Goal: Information Seeking & Learning: Learn about a topic

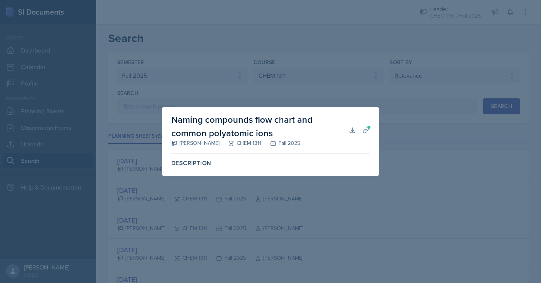
select select "986fdc3e-2246-4ffd-9cb8-78666de4ebed"
select select "6c2ef7cf-c78c-4988-858d-cab6c64a7a66"
select select "1"
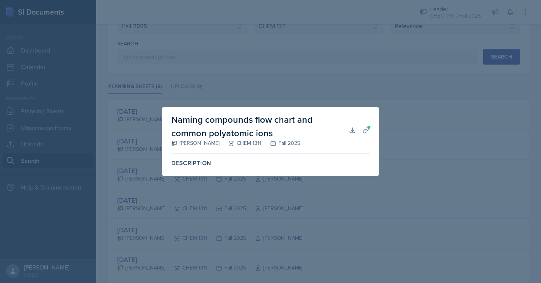
click at [347, 64] on div at bounding box center [270, 141] width 541 height 283
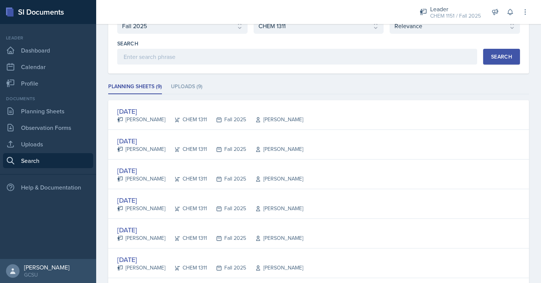
click at [214, 46] on div "Semester Select semester All Fall 2025 Spring 2025 Fall 2024 Spring 2024 Fall 2…" at bounding box center [318, 200] width 421 height 394
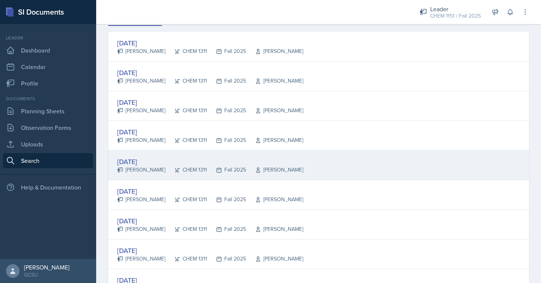
scroll to position [0, 0]
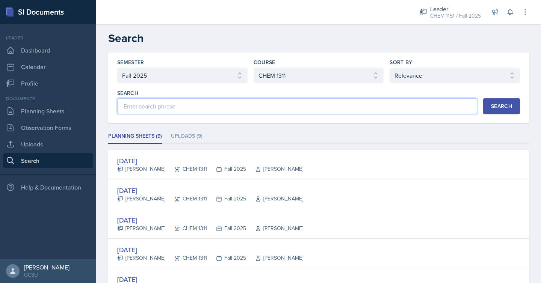
click at [209, 104] on input at bounding box center [297, 106] width 360 height 16
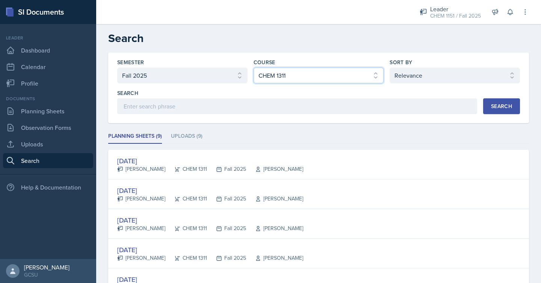
click at [278, 74] on select "Select course All ACCT 3101 ACCT 3102 ASTR 1000 BIOL 1100 BIOL 1107 BIOL 1108 B…" at bounding box center [318, 76] width 130 height 16
select select "5687ebe7-0029-4f91-85b7-4eb85b843e3b"
click at [253, 68] on select "Select course All ACCT 3101 ACCT 3102 ASTR 1000 BIOL 1100 BIOL 1107 BIOL 1108 B…" at bounding box center [318, 76] width 130 height 16
click at [491, 104] on div "Search" at bounding box center [501, 106] width 21 height 6
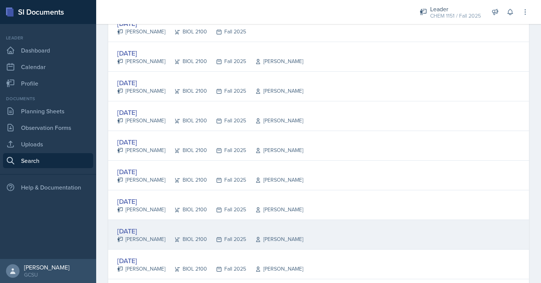
scroll to position [164, 0]
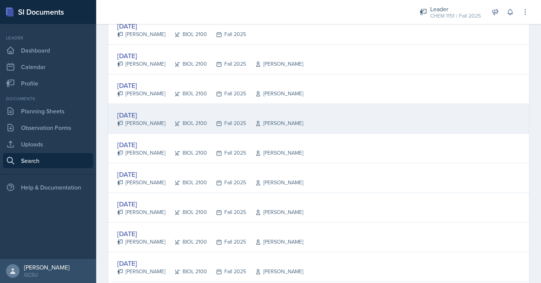
click at [389, 118] on div "[DATE] [PERSON_NAME] BIOL 2100 Fall 2025 [PERSON_NAME]" at bounding box center [318, 119] width 421 height 30
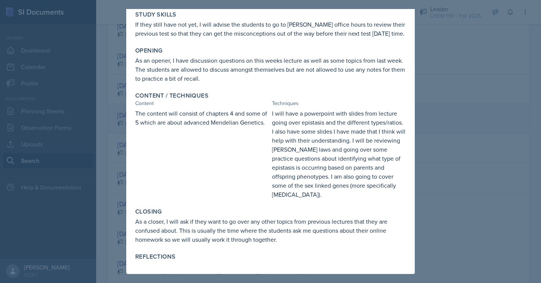
scroll to position [0, 0]
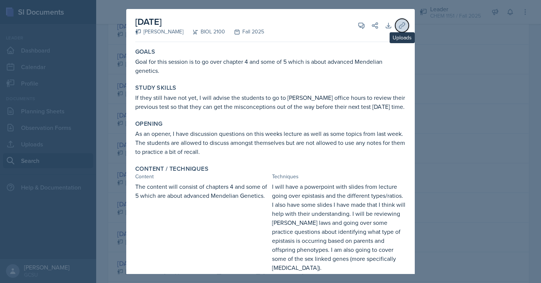
click at [398, 23] on icon at bounding box center [402, 26] width 8 height 8
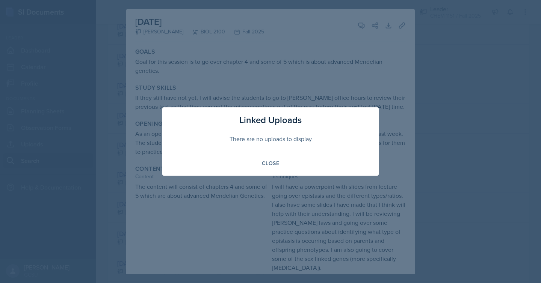
click at [400, 24] on div at bounding box center [270, 141] width 541 height 283
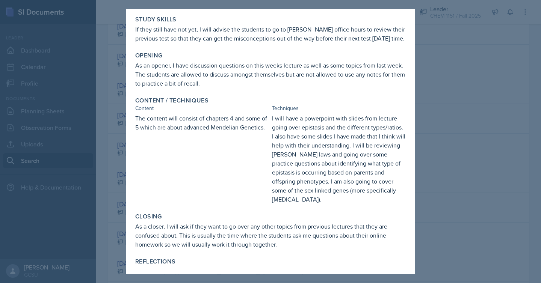
scroll to position [82, 0]
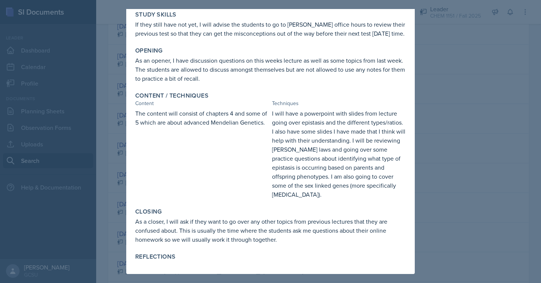
click at [472, 107] on div at bounding box center [270, 141] width 541 height 283
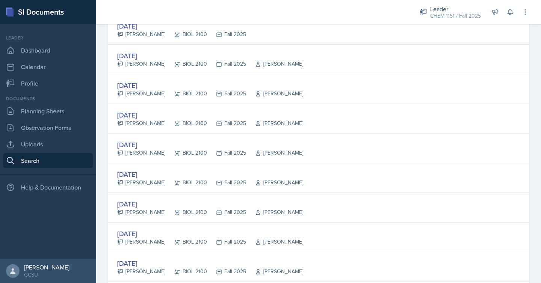
click at [100, 202] on div "Semester Select semester All Fall 2025 Spring 2025 Fall 2024 Spring 2024 Fall 2…" at bounding box center [318, 183] width 445 height 590
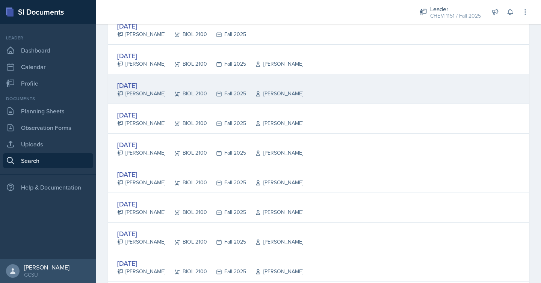
scroll to position [0, 0]
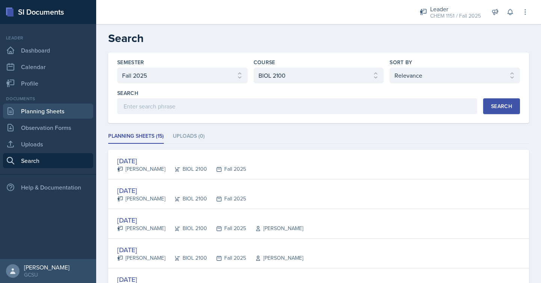
click at [53, 113] on link "Planning Sheets" at bounding box center [48, 111] width 90 height 15
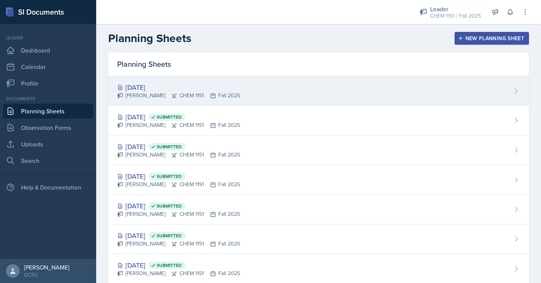
click at [178, 90] on div "[DATE]" at bounding box center [178, 87] width 123 height 10
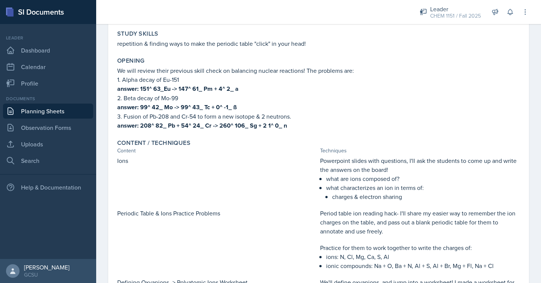
scroll to position [48, 0]
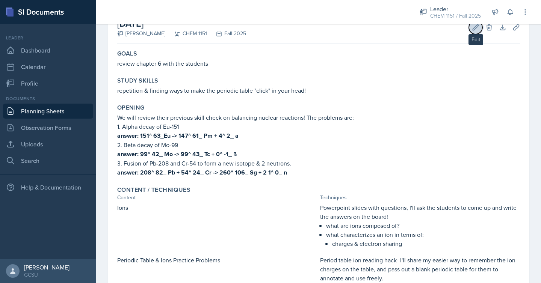
click at [476, 31] on button "Edit" at bounding box center [476, 28] width 14 height 14
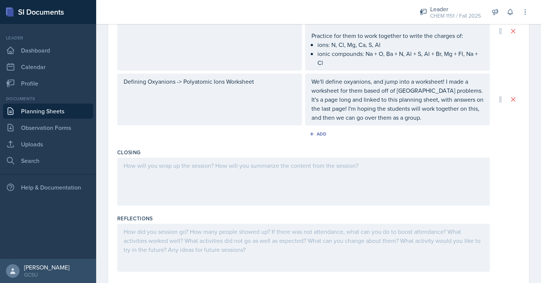
click at [267, 178] on div at bounding box center [303, 182] width 372 height 48
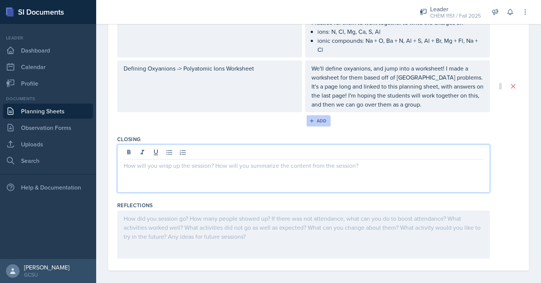
click at [314, 120] on icon "button" at bounding box center [311, 120] width 5 height 5
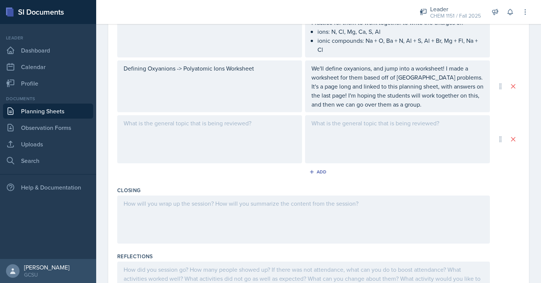
click at [280, 137] on div at bounding box center [209, 139] width 185 height 48
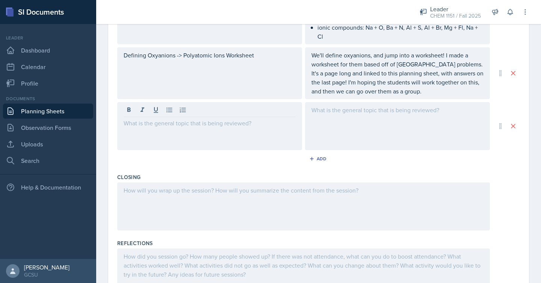
click at [280, 137] on div at bounding box center [209, 126] width 185 height 48
click at [194, 139] on div at bounding box center [209, 126] width 185 height 48
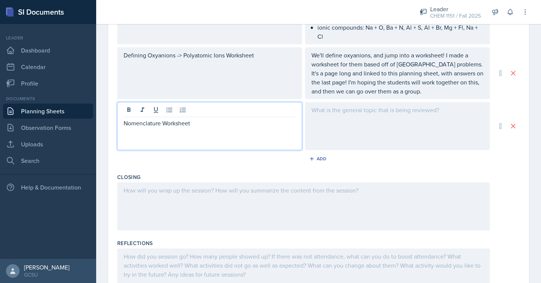
drag, startPoint x: 195, startPoint y: 124, endPoint x: 162, endPoint y: 123, distance: 32.3
click at [162, 123] on p "Nomenclature Worksheet" at bounding box center [210, 123] width 172 height 9
click at [124, 130] on p "from [PERSON_NAME]" at bounding box center [210, 132] width 172 height 9
click at [256, 122] on p "Nomenclature Flow Chart from [PERSON_NAME]" at bounding box center [210, 123] width 172 height 9
click at [362, 117] on div at bounding box center [397, 126] width 185 height 48
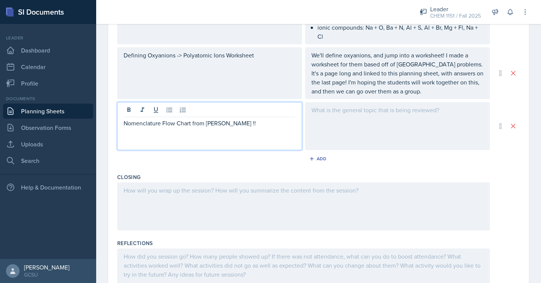
scroll to position [410, 0]
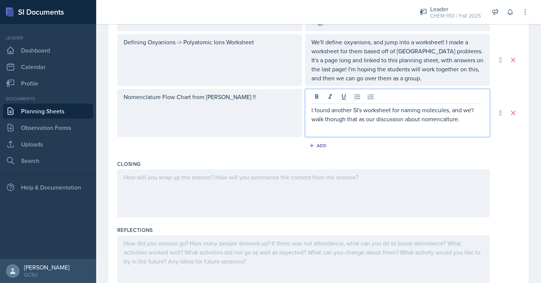
click at [332, 118] on p "I found another SI's worksheet for naming molecules, and we'l walk thorugh that…" at bounding box center [397, 115] width 172 height 18
click at [442, 118] on p "I found another SI's worksheet for naming molecules, and we'l walk through that…" at bounding box center [397, 115] width 172 height 18
click at [473, 120] on p "I found another SI's worksheet for naming molecules, and we'l walk through that…" at bounding box center [397, 115] width 172 height 18
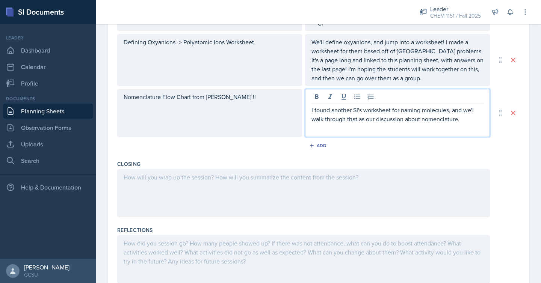
drag, startPoint x: 475, startPoint y: 110, endPoint x: 475, endPoint y: 115, distance: 5.3
click at [475, 111] on p "I found another SI's worksheet for naming molecules, and we'l walk through that…" at bounding box center [397, 115] width 172 height 18
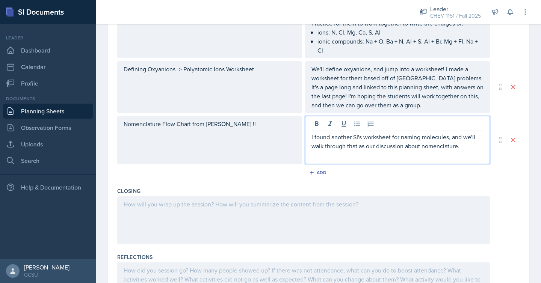
scroll to position [385, 0]
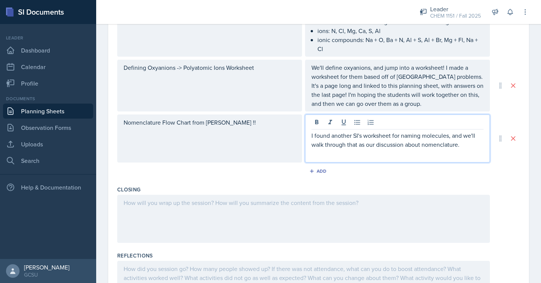
click at [472, 142] on p "I found another SI's worksheet for naming molecules, and we'll walk through tha…" at bounding box center [397, 140] width 172 height 18
click at [472, 146] on p "I found another SI's worksheet for naming molecules, and we'll walk through tha…" at bounding box center [397, 140] width 172 height 18
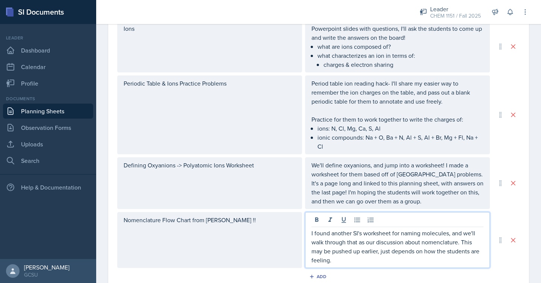
scroll to position [296, 0]
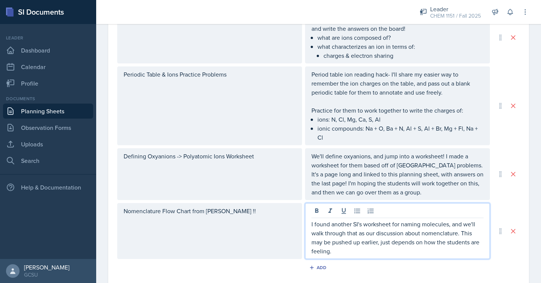
click at [460, 83] on p "Period table ion reading hack- I'll share my easier way to remember the ion cha…" at bounding box center [397, 83] width 172 height 27
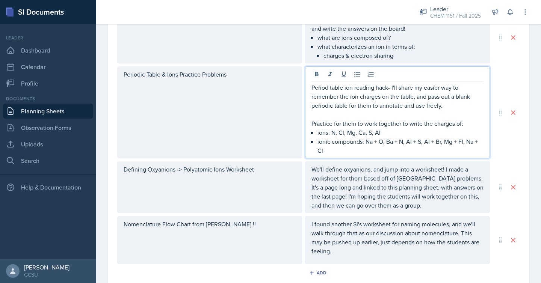
scroll to position [309, 0]
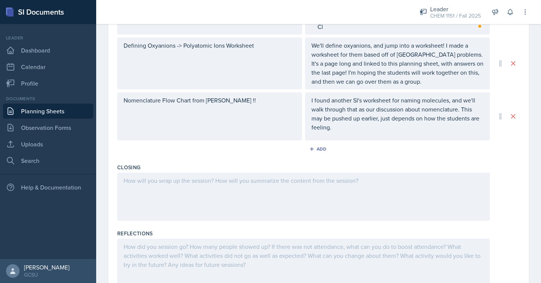
click at [404, 184] on div at bounding box center [303, 197] width 372 height 48
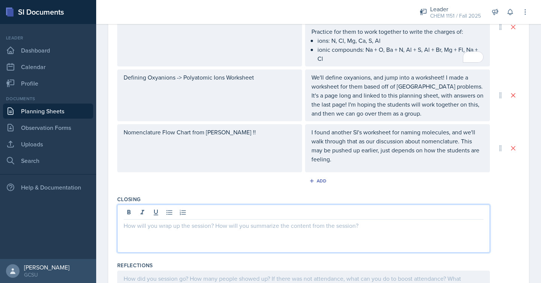
scroll to position [368, 0]
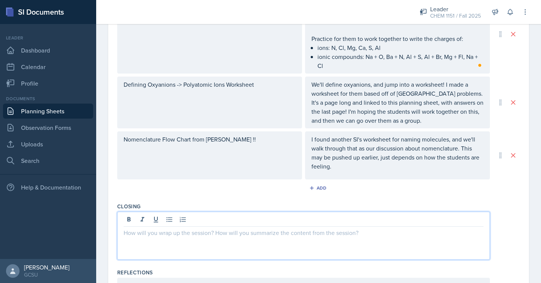
click at [206, 138] on div "Nomenclature Flow Chart from [PERSON_NAME] !!" at bounding box center [209, 155] width 185 height 48
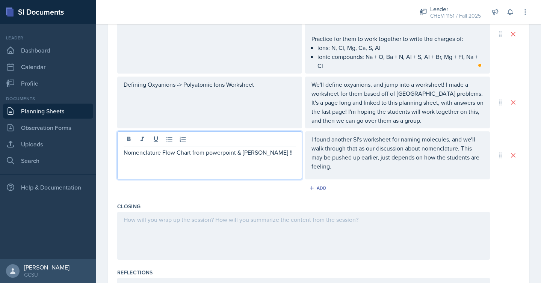
click at [205, 155] on p "Nomenclature Flow Chart from powerpoint & [PERSON_NAME] !!" at bounding box center [210, 152] width 172 height 9
click at [311, 139] on div "I found another SI's worksheet for naming molecules, and we'll walk through tha…" at bounding box center [397, 155] width 185 height 48
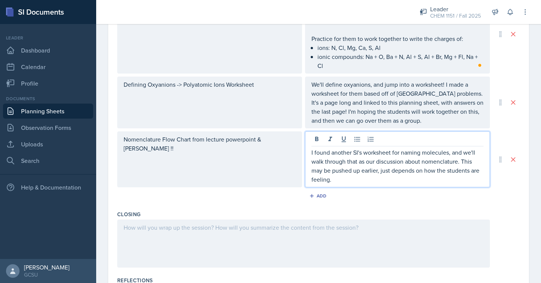
scroll to position [381, 0]
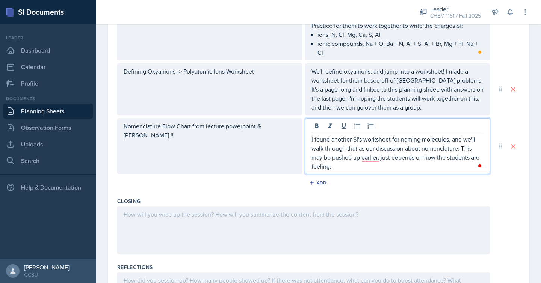
click at [312, 138] on p "I found another SI's worksheet for naming molecules, and we'll walk through tha…" at bounding box center [397, 153] width 172 height 36
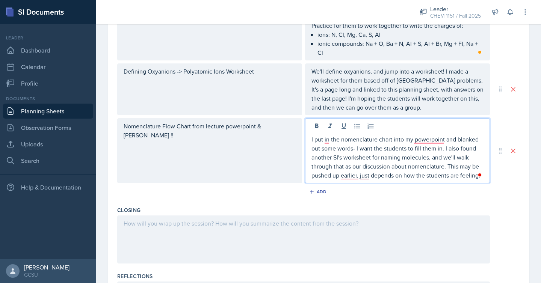
click at [444, 157] on p "I put in the nomenclature chart into my powerpoint and blanked out some words- …" at bounding box center [397, 157] width 172 height 45
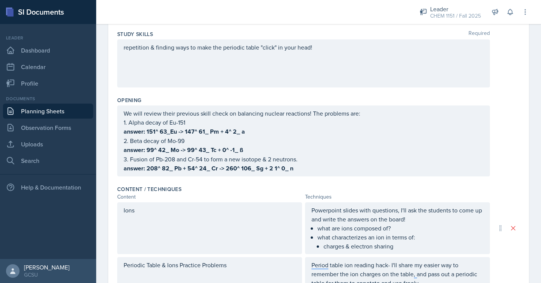
scroll to position [107, 0]
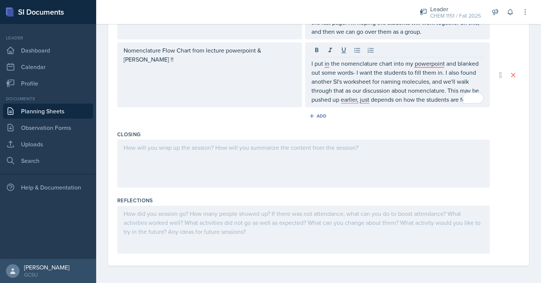
click at [424, 155] on div at bounding box center [303, 164] width 372 height 48
